Goal: Information Seeking & Learning: Learn about a topic

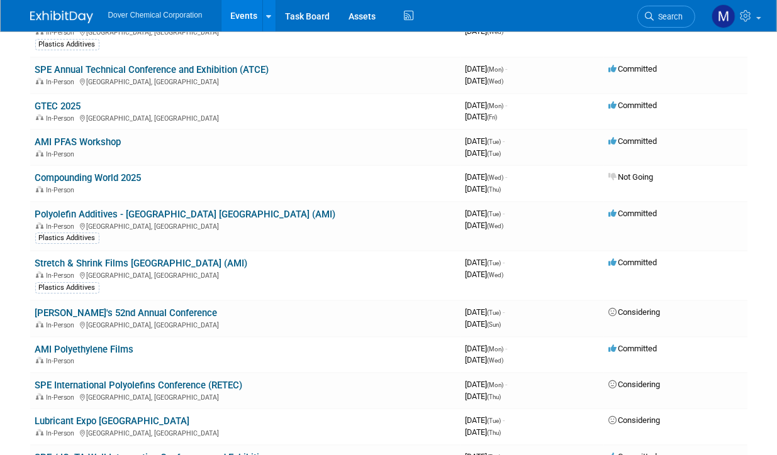
scroll to position [184, 0]
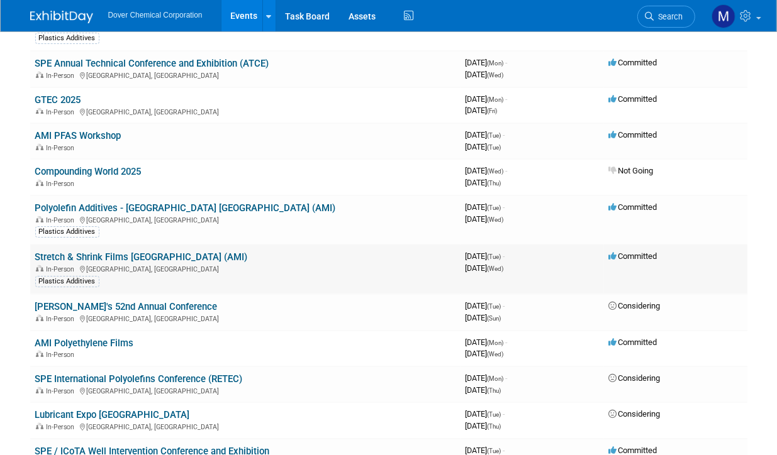
click at [131, 255] on link "Stretch & Shrink Films [GEOGRAPHIC_DATA] (AMI)" at bounding box center [141, 257] width 213 height 11
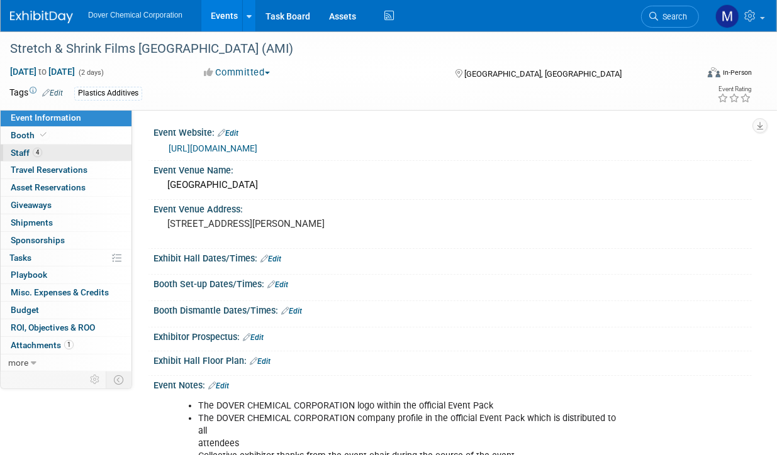
click at [8, 156] on link "4 Staff 4" at bounding box center [66, 153] width 131 height 17
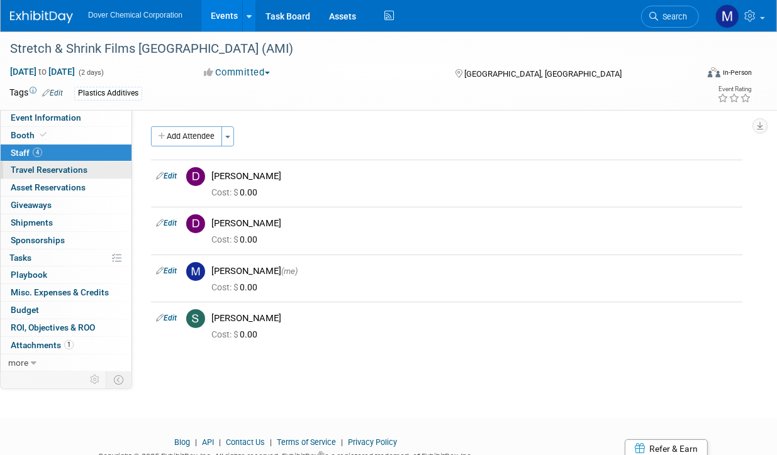
click at [65, 170] on span "Travel Reservations 0" at bounding box center [49, 170] width 77 height 10
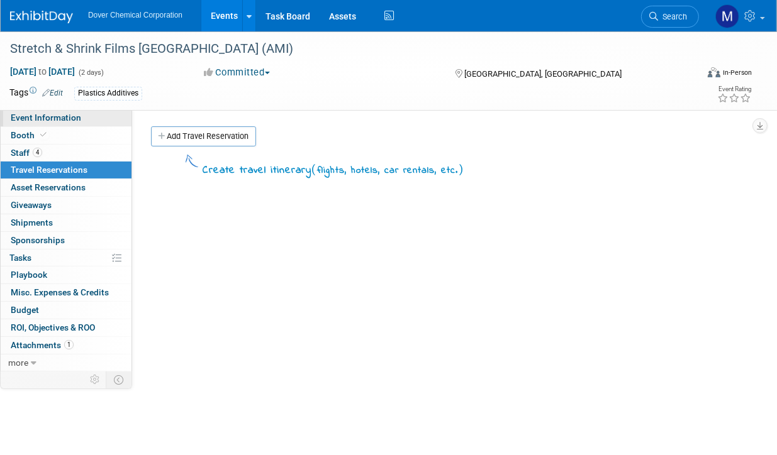
click at [63, 116] on span "Event Information" at bounding box center [46, 118] width 70 height 10
